Goal: Task Accomplishment & Management: Complete application form

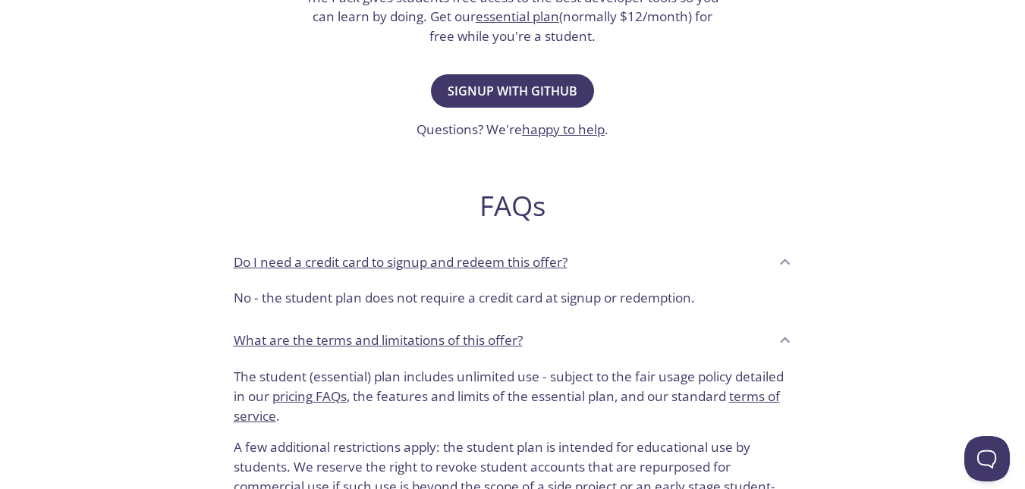
scroll to position [407, 0]
click at [550, 95] on span "Signup with GitHub" at bounding box center [513, 91] width 130 height 21
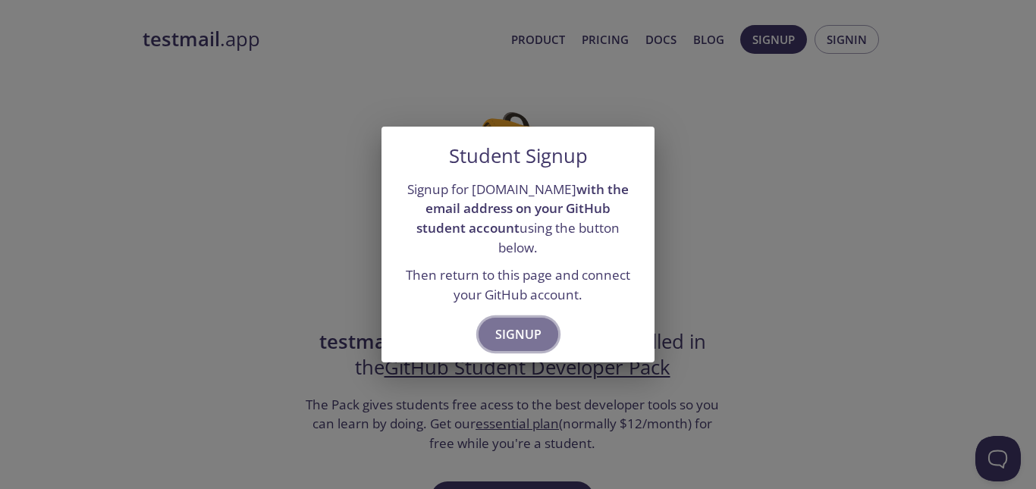
click at [537, 326] on span "Signup" at bounding box center [518, 334] width 46 height 21
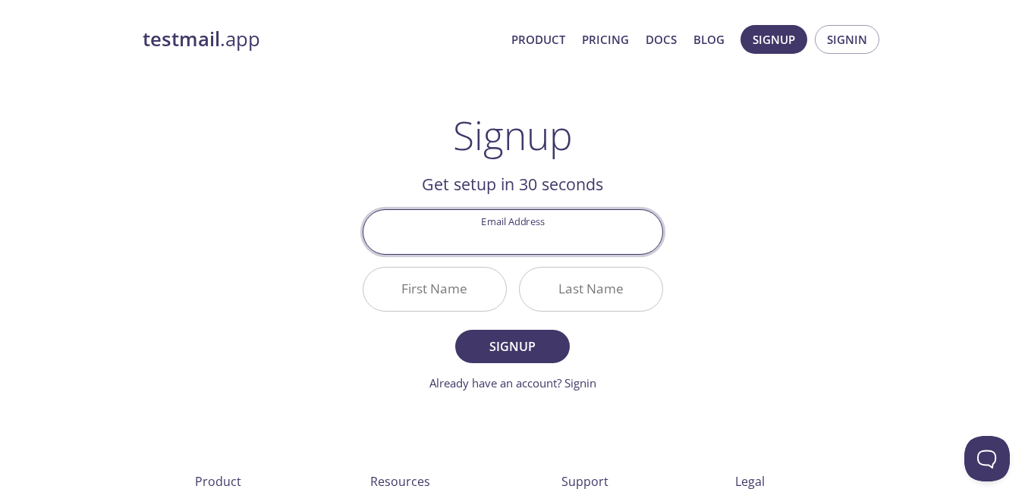
click at [581, 239] on input "Email Address" at bounding box center [512, 231] width 299 height 43
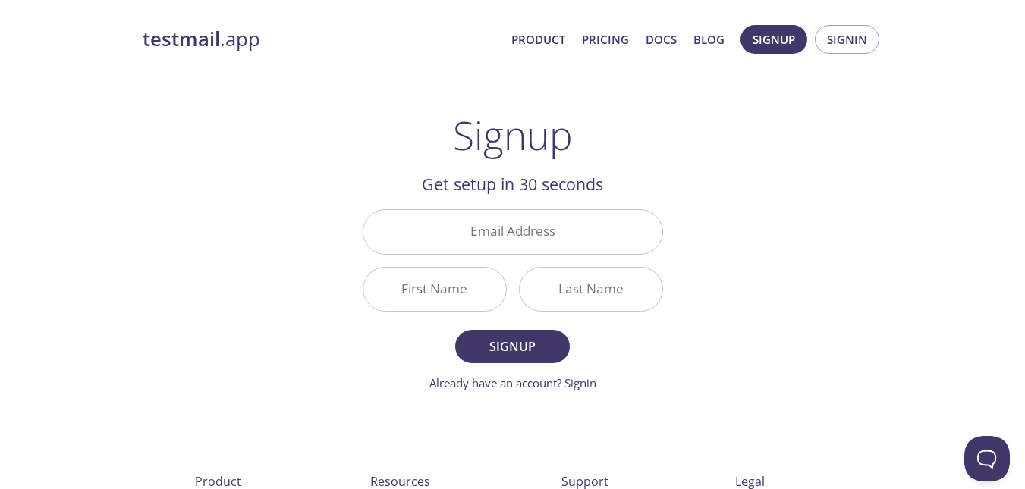
click at [666, 219] on div "Email Address" at bounding box center [513, 231] width 313 height 57
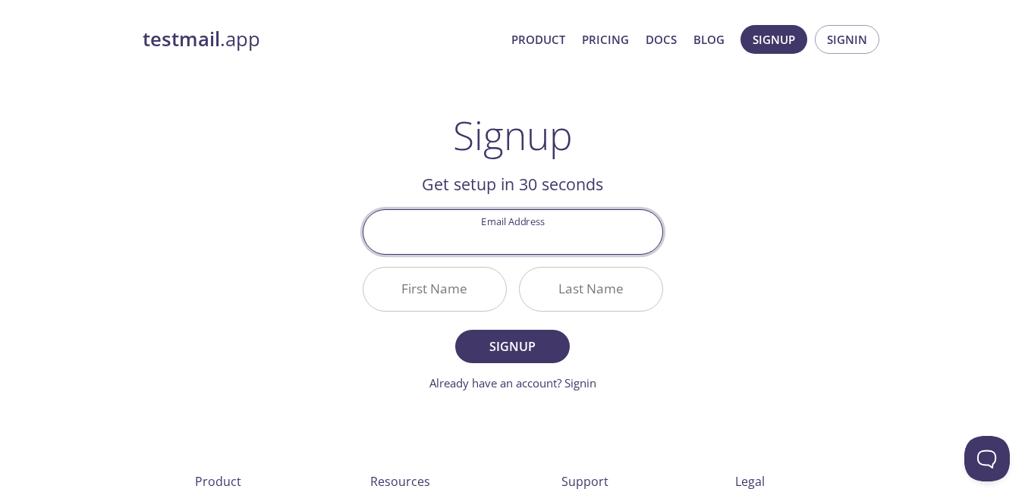
click at [585, 231] on input "Email Address" at bounding box center [512, 231] width 299 height 43
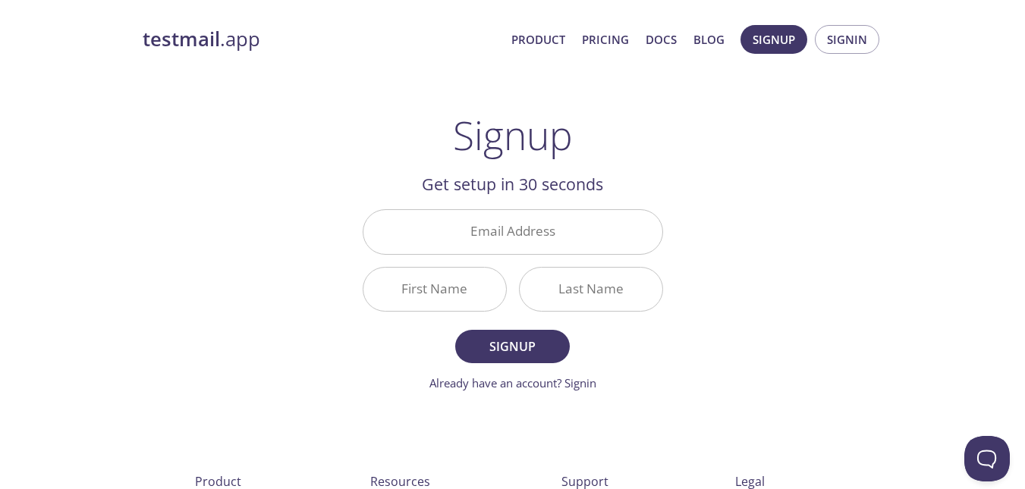
click at [668, 190] on main "Signup Get setup in 30 seconds Email Address First Name Last Name Signup Alread…" at bounding box center [512, 252] width 337 height 280
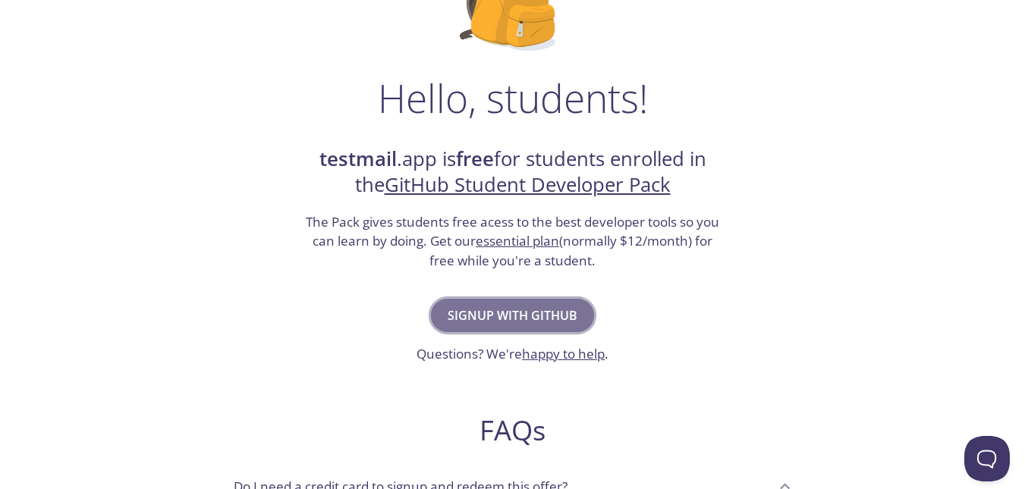
click at [489, 300] on button "Signup with GitHub" at bounding box center [512, 315] width 163 height 33
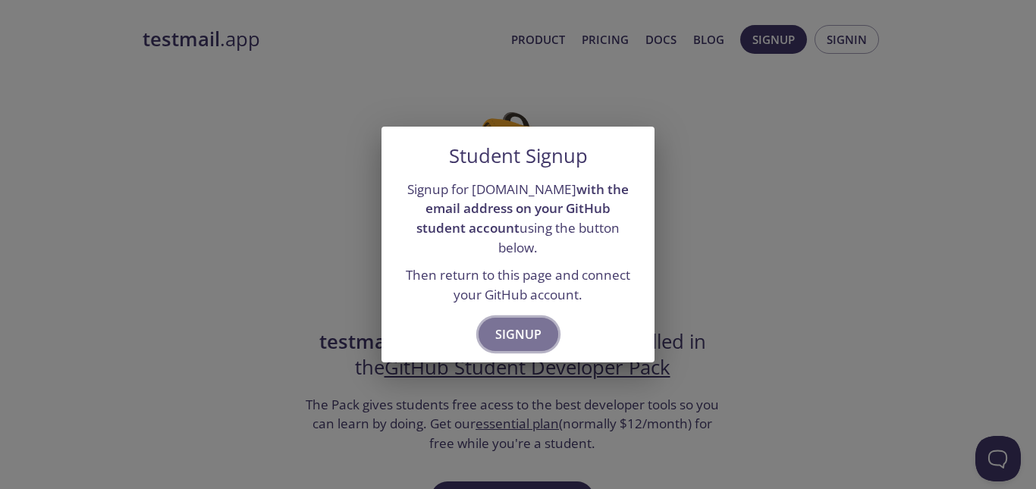
click at [530, 324] on span "Signup" at bounding box center [518, 334] width 46 height 21
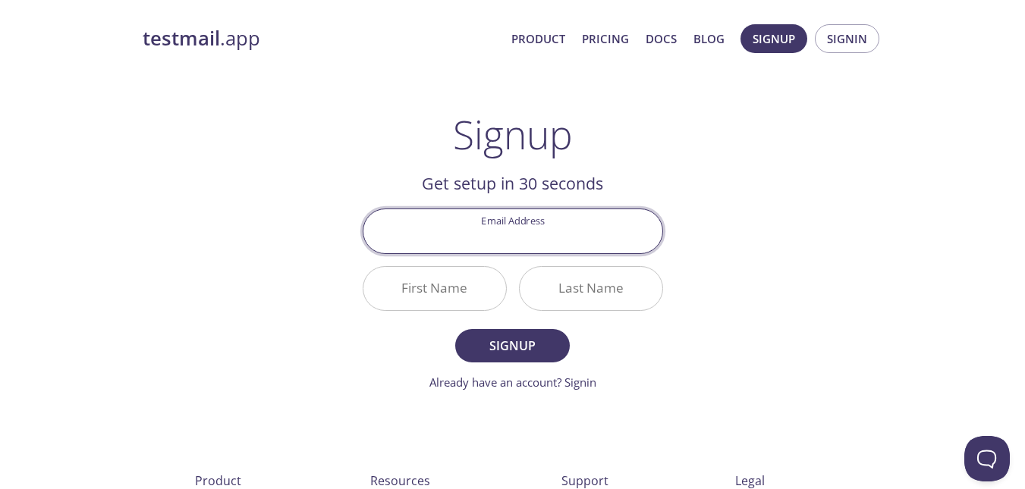
scroll to position [2, 0]
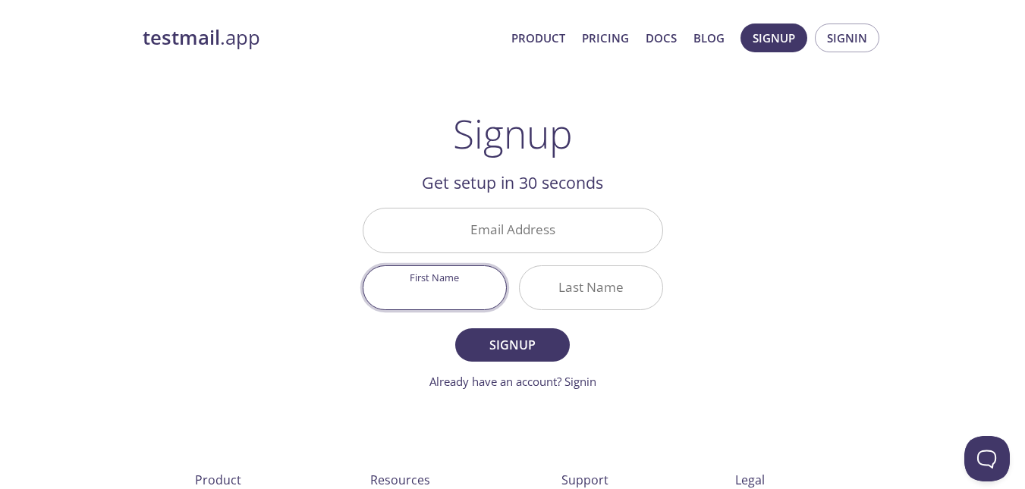
click at [481, 275] on input "First Name" at bounding box center [434, 287] width 143 height 43
type input "Shaik"
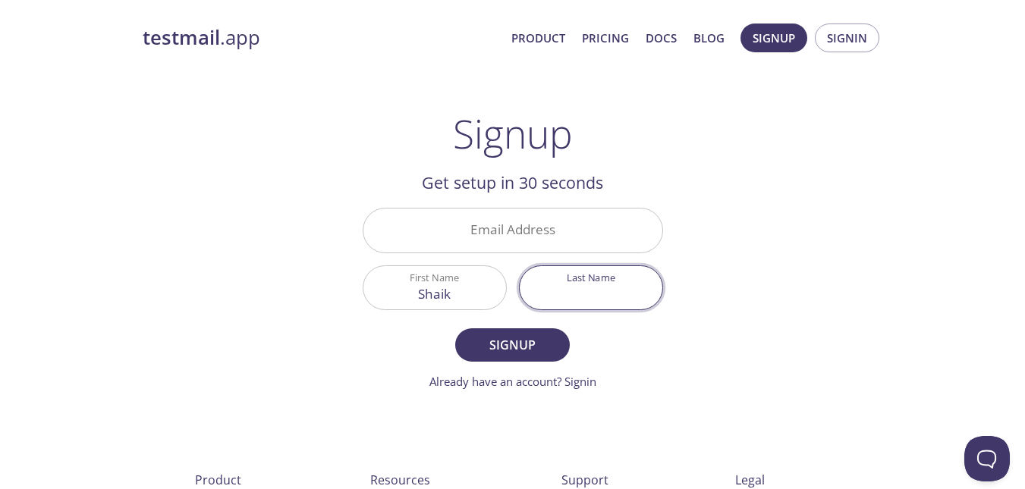
click at [633, 286] on input "Last Name" at bounding box center [591, 287] width 143 height 43
type input "[PERSON_NAME]"
type input "samee"
type input "Sameer"
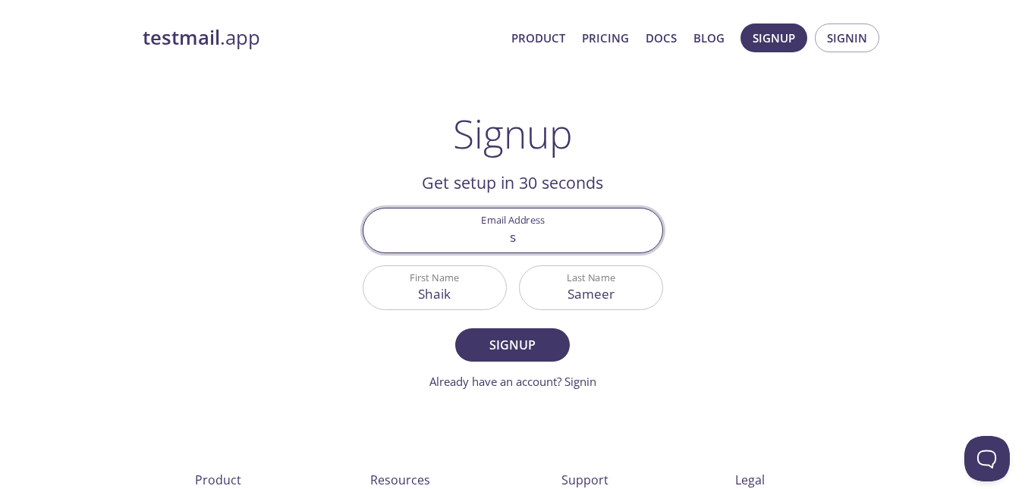
click at [606, 247] on input "s" at bounding box center [512, 230] width 299 height 43
type input "[EMAIL_ADDRESS][DOMAIN_NAME]"
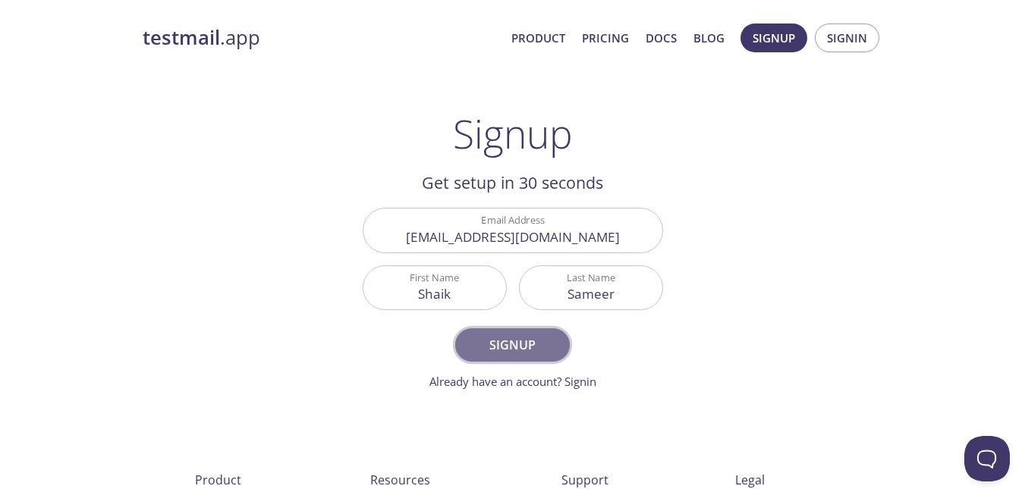
click at [494, 328] on button "Signup" at bounding box center [512, 344] width 114 height 33
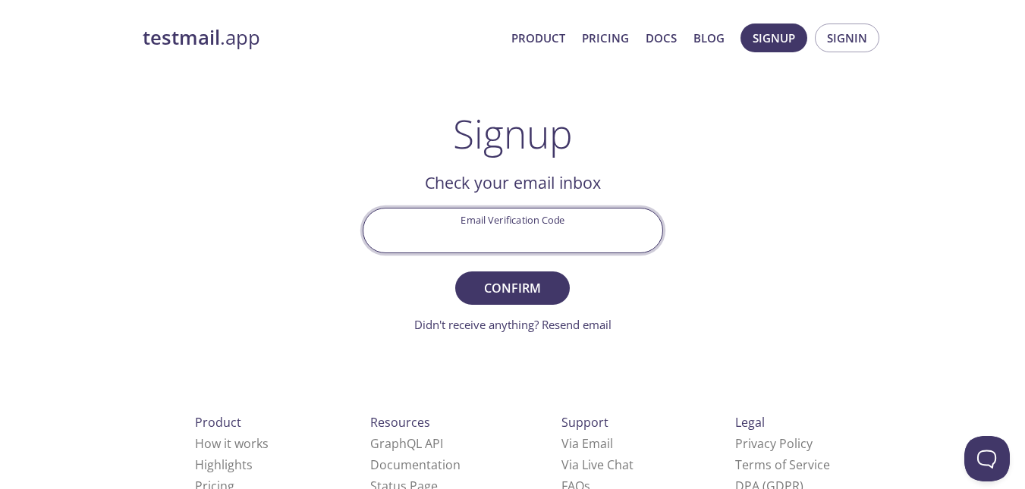
click at [566, 245] on input "Email Verification Code" at bounding box center [512, 230] width 299 height 43
paste input "DRCE2BC"
type input "DRCE2BC"
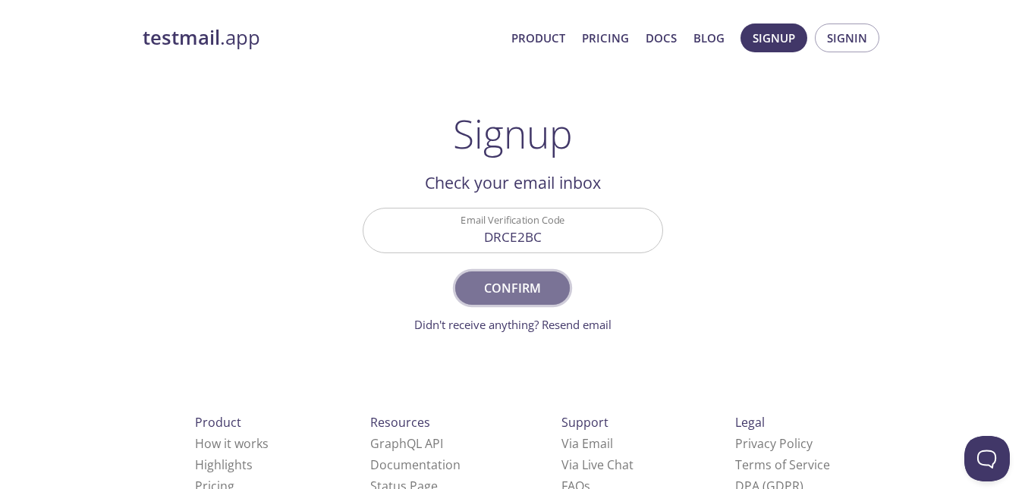
click at [531, 283] on span "Confirm" at bounding box center [512, 288] width 80 height 21
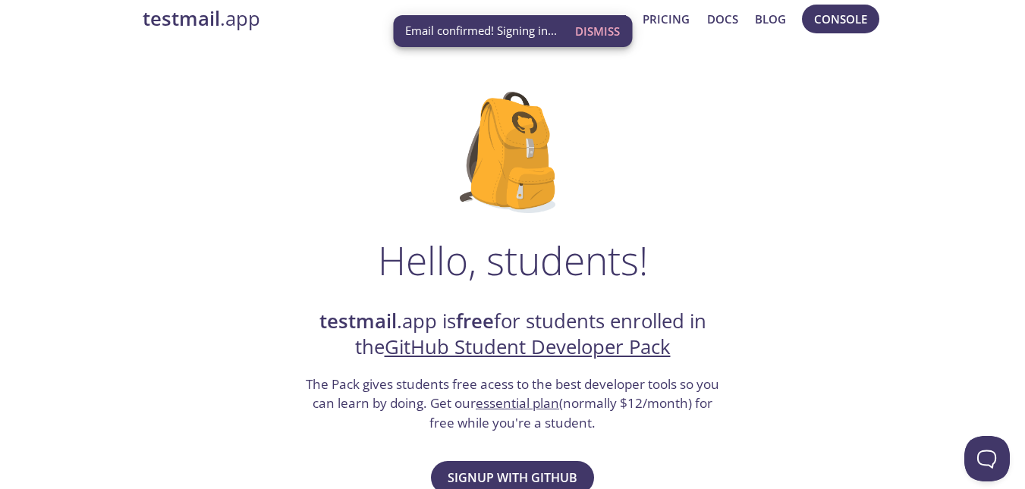
scroll to position [36, 0]
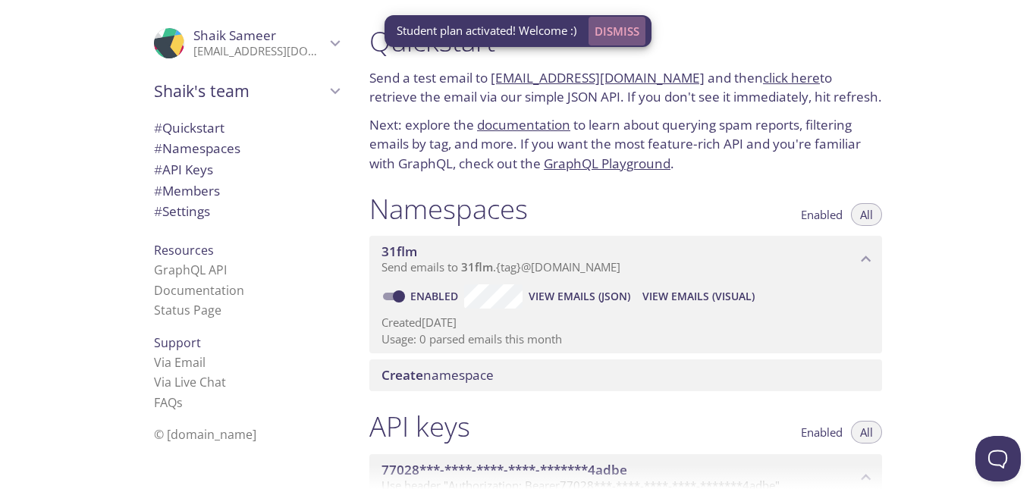
click at [617, 23] on span "Dismiss" at bounding box center [617, 31] width 45 height 20
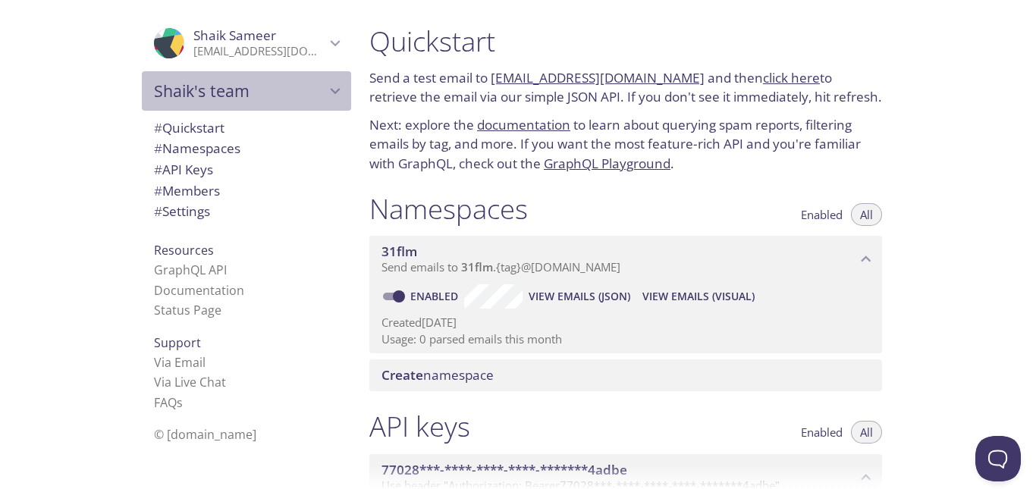
click at [325, 91] on icon "Shaik's team" at bounding box center [335, 91] width 20 height 20
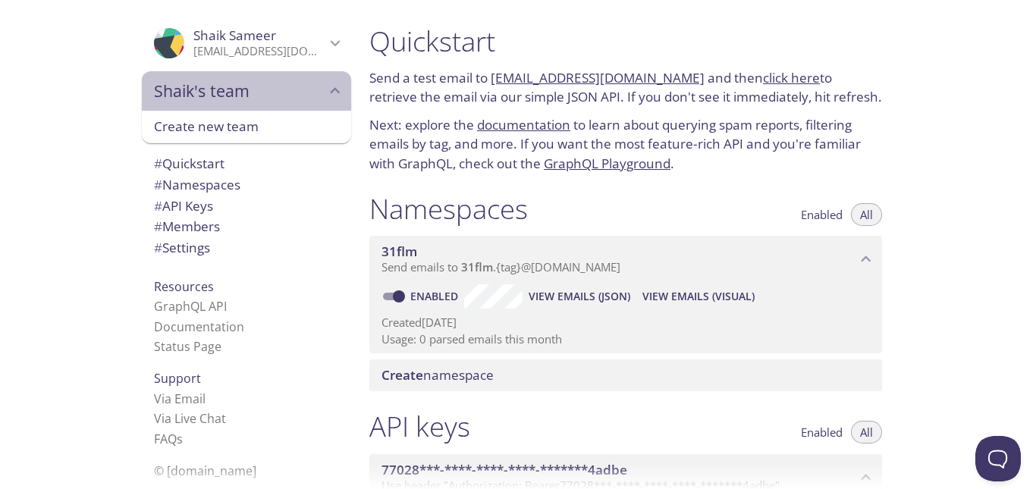
click at [325, 91] on icon "Shaik's team" at bounding box center [335, 91] width 20 height 20
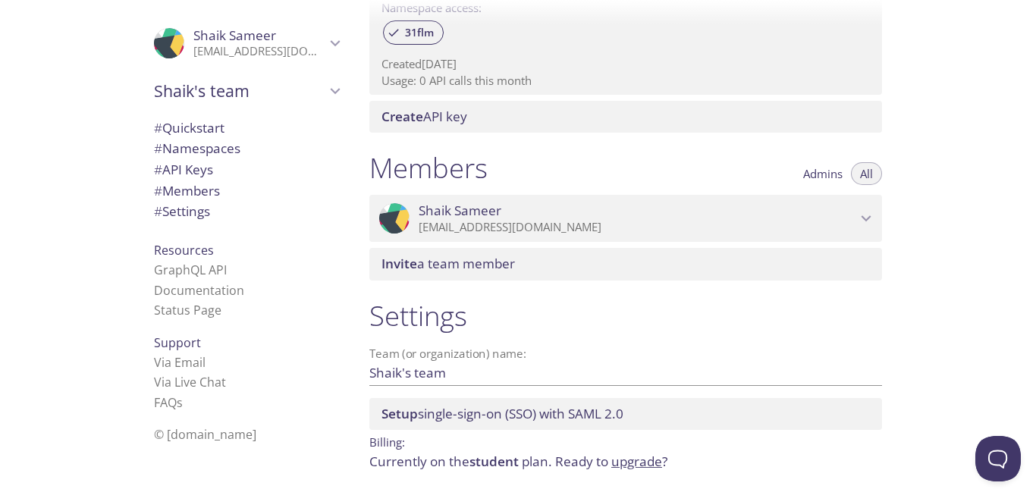
scroll to position [535, 0]
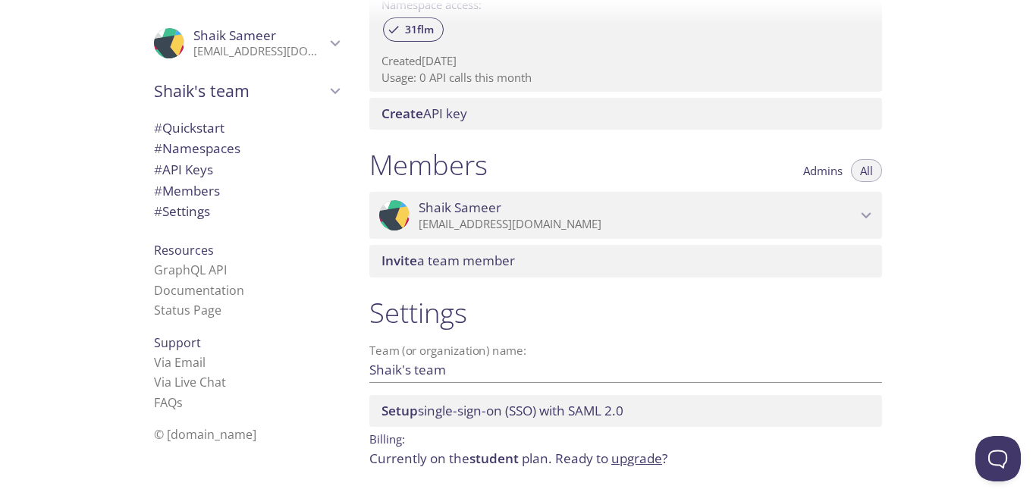
drag, startPoint x: 429, startPoint y: 344, endPoint x: 375, endPoint y: 333, distance: 54.2
click at [375, 333] on div "Settings Team (or organization) name: Shaik's team Save Setup single-sign-on (S…" at bounding box center [625, 408] width 537 height 242
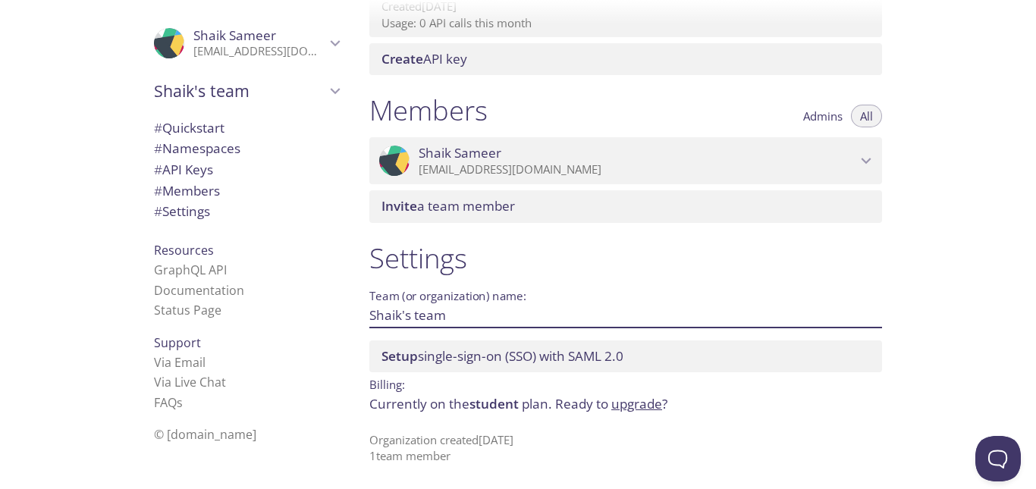
click at [434, 318] on input "Shaik's team" at bounding box center [601, 315] width 464 height 25
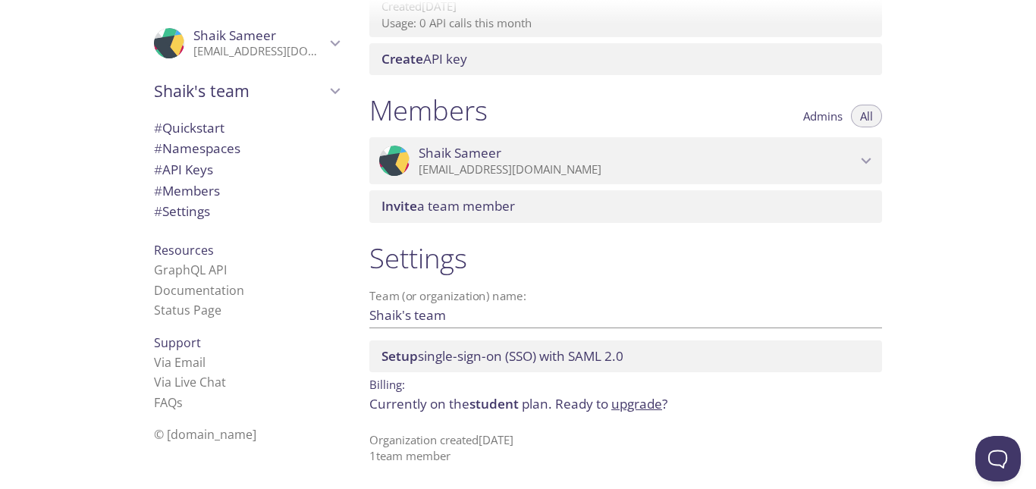
click at [520, 234] on div "Settings Team (or organization) name: Shaik's team Save Setup single-sign-on (S…" at bounding box center [625, 353] width 537 height 242
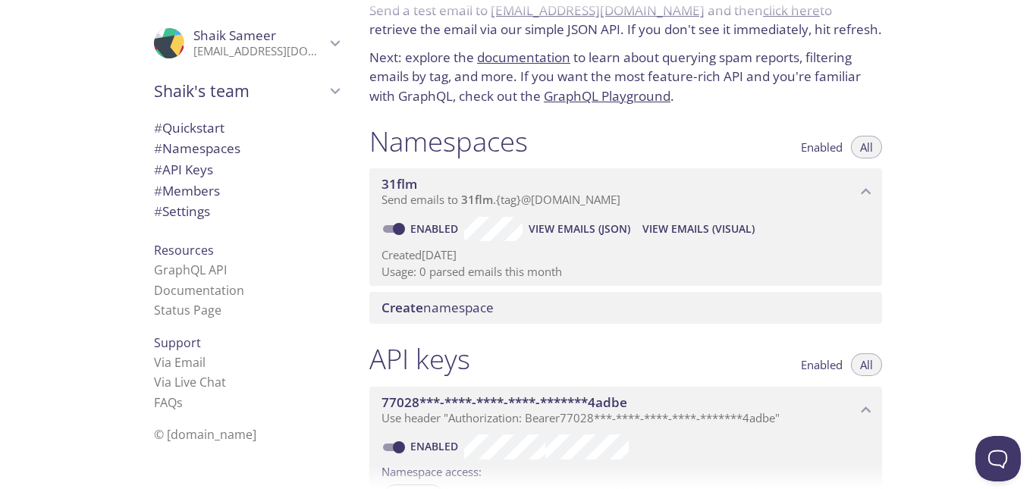
scroll to position [0, 0]
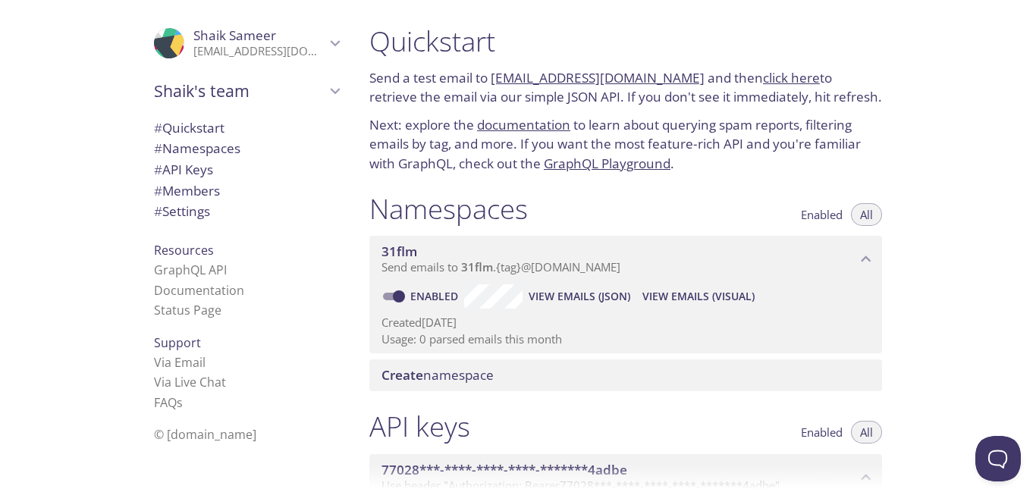
click at [473, 85] on p "Send a test email to 31flm.test@inbox.testmail.app and then click here to retri…" at bounding box center [625, 87] width 513 height 39
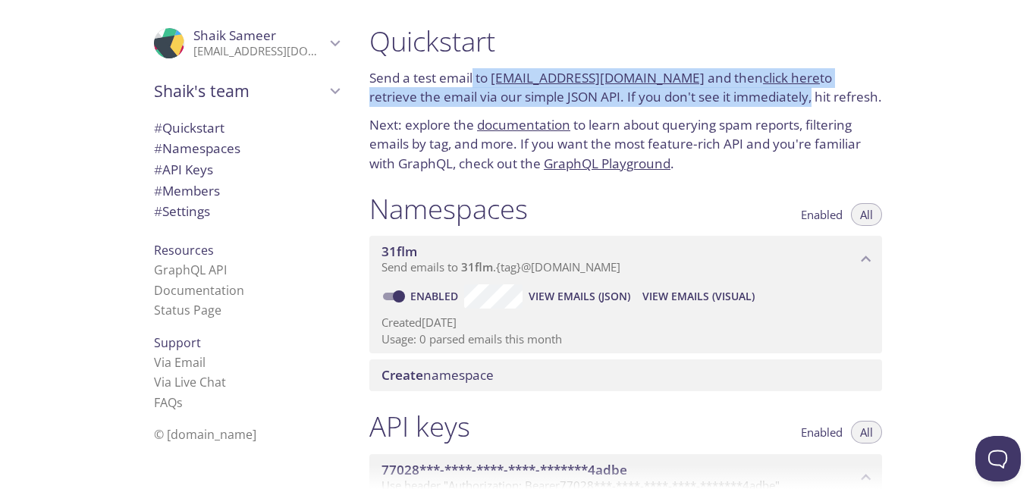
drag, startPoint x: 473, startPoint y: 85, endPoint x: 715, endPoint y: 90, distance: 241.3
click at [715, 90] on p "Send a test email to 31flm.test@inbox.testmail.app and then click here to retri…" at bounding box center [625, 87] width 513 height 39
click at [709, 88] on p "Send a test email to 31flm.test@inbox.testmail.app and then click here to retri…" at bounding box center [625, 87] width 513 height 39
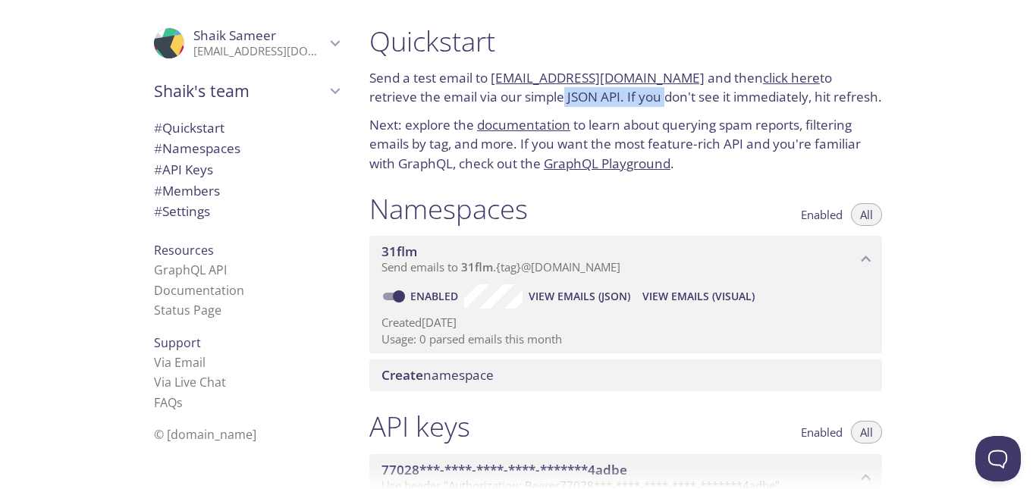
drag, startPoint x: 508, startPoint y: 99, endPoint x: 612, endPoint y: 99, distance: 103.9
click at [612, 99] on p "Send a test email to 31flm.test@inbox.testmail.app and then click here to retri…" at bounding box center [625, 87] width 513 height 39
drag, startPoint x: 612, startPoint y: 99, endPoint x: 717, endPoint y: 100, distance: 104.7
click at [717, 100] on p "Send a test email to 31flm.test@inbox.testmail.app and then click here to retri…" at bounding box center [625, 87] width 513 height 39
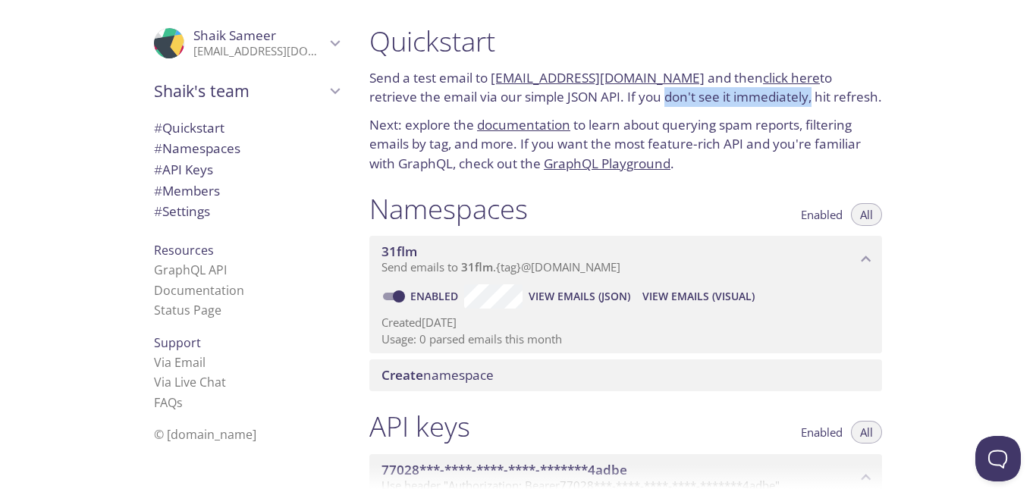
click at [717, 100] on p "Send a test email to 31flm.test@inbox.testmail.app and then click here to retri…" at bounding box center [625, 87] width 513 height 39
click at [455, 124] on p "Next: explore the documentation to learn about querying spam reports, filtering…" at bounding box center [625, 144] width 513 height 58
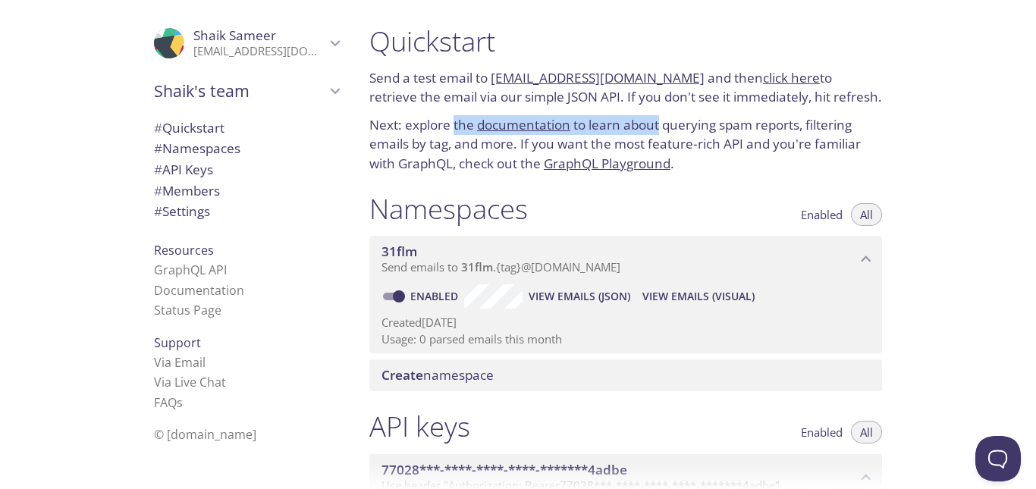
drag, startPoint x: 455, startPoint y: 124, endPoint x: 633, endPoint y: 115, distance: 177.7
click at [633, 115] on p "Next: explore the documentation to learn about querying spam reports, filtering…" at bounding box center [625, 144] width 513 height 58
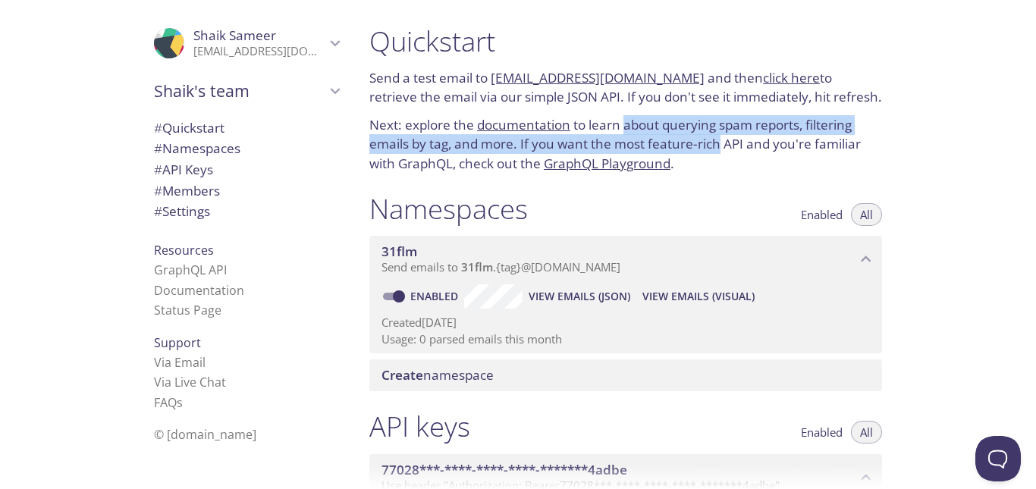
drag, startPoint x: 633, startPoint y: 115, endPoint x: 708, endPoint y: 135, distance: 77.6
click at [708, 135] on p "Next: explore the documentation to learn about querying spam reports, filtering…" at bounding box center [625, 144] width 513 height 58
drag, startPoint x: 708, startPoint y: 135, endPoint x: 631, endPoint y: 128, distance: 76.9
click at [631, 128] on p "Next: explore the documentation to learn about querying spam reports, filtering…" at bounding box center [625, 144] width 513 height 58
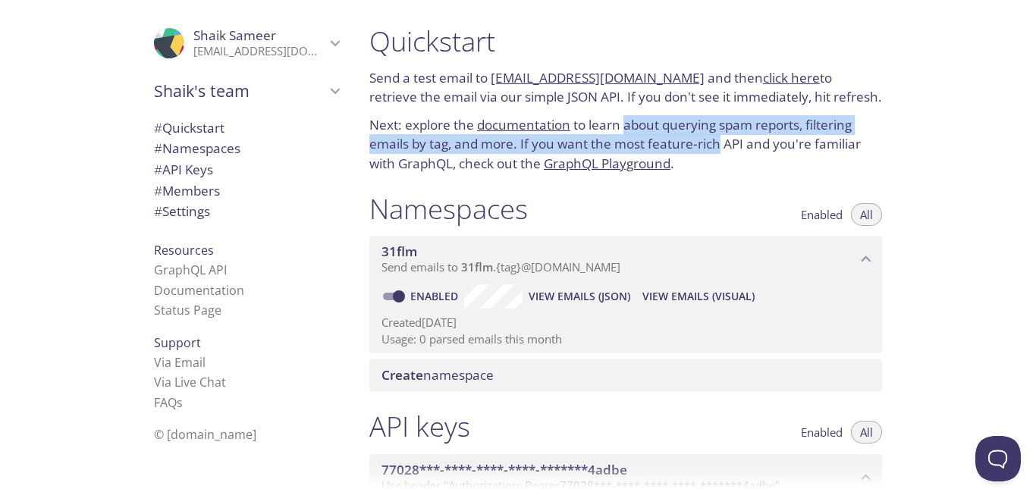
click at [631, 128] on p "Next: explore the documentation to learn about querying spam reports, filtering…" at bounding box center [625, 144] width 513 height 58
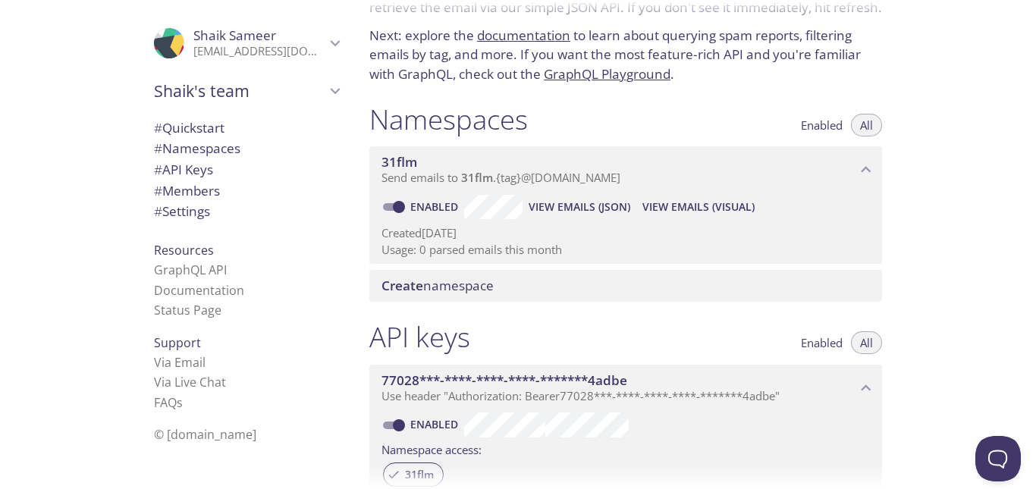
scroll to position [92, 0]
